Goal: Transaction & Acquisition: Book appointment/travel/reservation

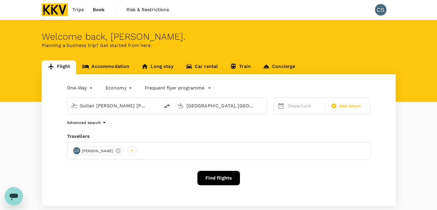
click at [114, 110] on input "Sultan Abdul Aziz Shah (SZB)" at bounding box center [114, 105] width 68 height 9
click at [92, 67] on link "Accommodation" at bounding box center [105, 67] width 59 height 14
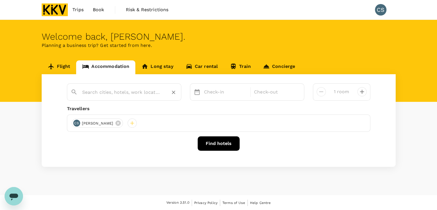
click at [105, 92] on input "text" at bounding box center [121, 92] width 79 height 9
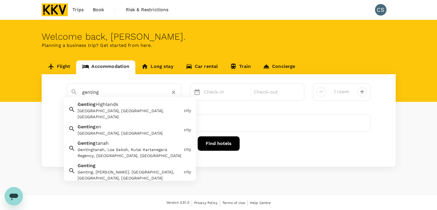
click at [108, 104] on span "Highlands" at bounding box center [107, 103] width 22 height 5
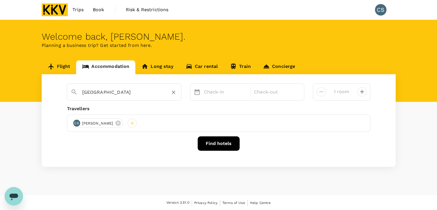
type input "[GEOGRAPHIC_DATA]"
click at [221, 92] on p "Check-in" at bounding box center [225, 92] width 43 height 7
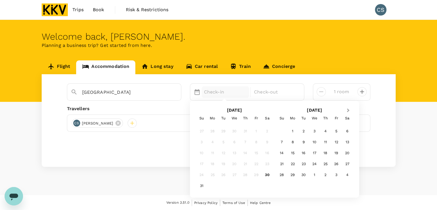
click at [348, 110] on span "Next Month" at bounding box center [348, 110] width 0 height 7
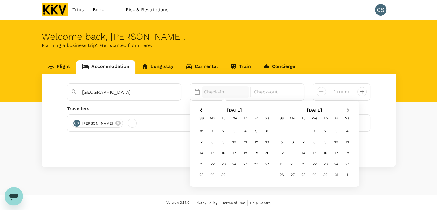
click at [348, 110] on span "Next Month" at bounding box center [348, 110] width 0 height 7
click at [337, 154] on div "14" at bounding box center [336, 152] width 11 height 11
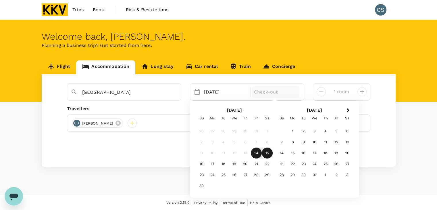
click at [266, 153] on div "15" at bounding box center [267, 152] width 11 height 11
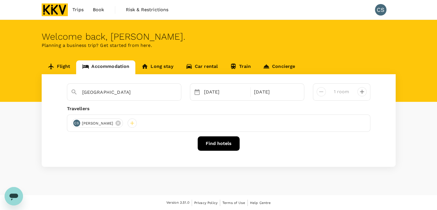
click at [210, 146] on button "Find hotels" at bounding box center [219, 143] width 42 height 14
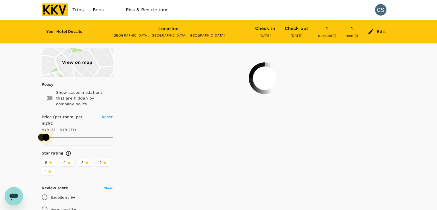
drag, startPoint x: 114, startPoint y: 131, endPoint x: 46, endPoint y: 131, distance: 67.6
click at [46, 134] on span at bounding box center [46, 137] width 7 height 7
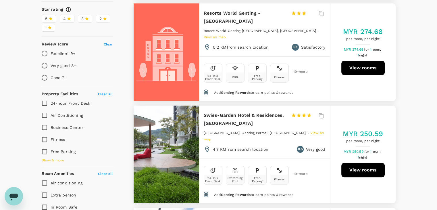
scroll to position [115, 0]
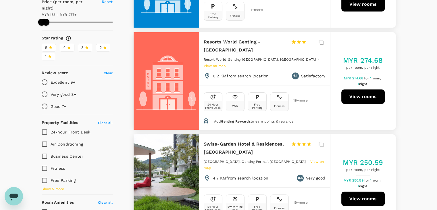
click at [362, 96] on button "View rooms" at bounding box center [363, 96] width 43 height 14
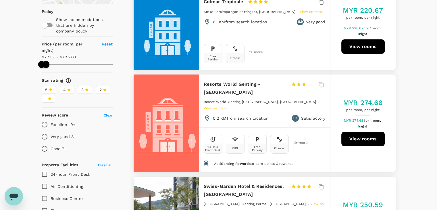
scroll to position [57, 0]
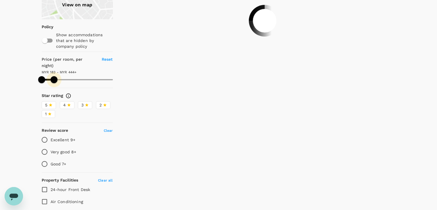
drag, startPoint x: 47, startPoint y: 72, endPoint x: 54, endPoint y: 73, distance: 7.3
click at [54, 76] on span at bounding box center [54, 79] width 7 height 7
type input "444.1"
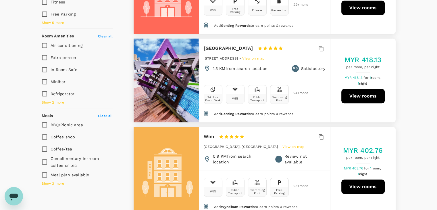
scroll to position [280, 0]
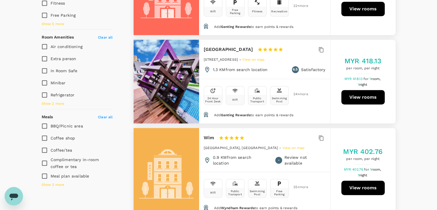
drag, startPoint x: 205, startPoint y: 47, endPoint x: 260, endPoint y: 48, distance: 55.2
click at [253, 48] on h6 "Grand Ion Delemen Hotel" at bounding box center [228, 49] width 49 height 8
copy h6 "Grand Ion Delemen Hote"
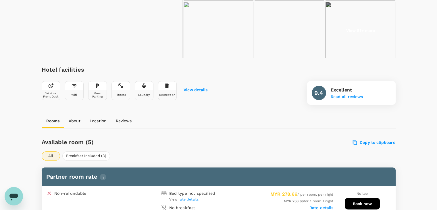
scroll to position [230, 0]
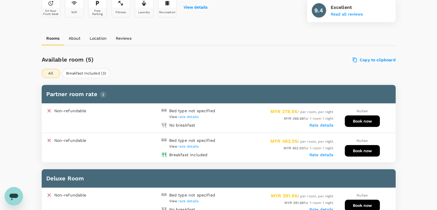
click at [322, 123] on label "Rate details" at bounding box center [322, 125] width 24 height 5
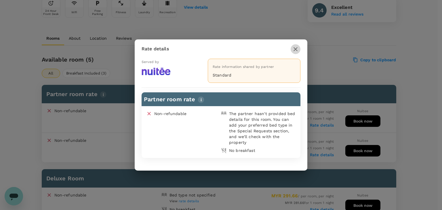
click at [295, 49] on icon "button" at bounding box center [295, 49] width 4 height 4
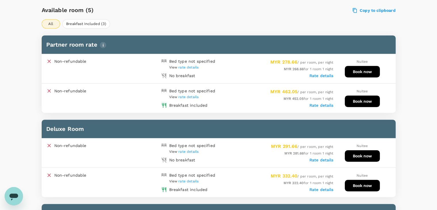
scroll to position [259, 0]
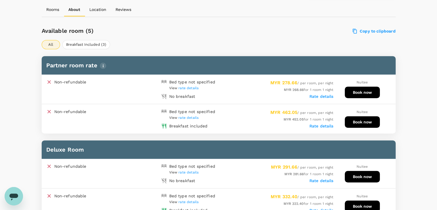
click at [186, 87] on span "rate details" at bounding box center [189, 88] width 20 height 4
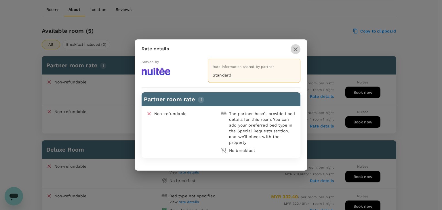
click at [293, 47] on icon "button" at bounding box center [295, 49] width 7 height 7
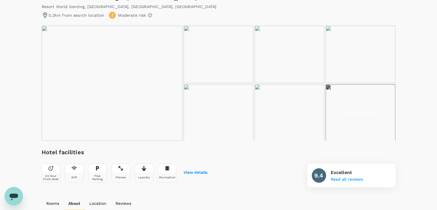
scroll to position [0, 0]
